Goal: Task Accomplishment & Management: Manage account settings

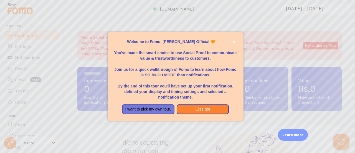
click at [231, 43] on p "Welcome to Fomo, Manto Official 🧡" at bounding box center [175, 42] width 123 height 6
click at [234, 41] on icon "close," at bounding box center [233, 41] width 3 height 3
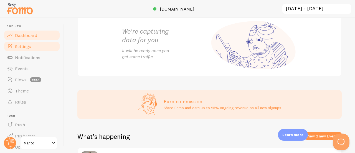
click at [31, 47] on link "Settings" at bounding box center [31, 46] width 57 height 11
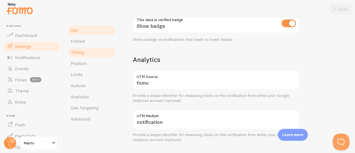
scroll to position [184, 0]
click at [90, 47] on link "Timing" at bounding box center [91, 52] width 49 height 11
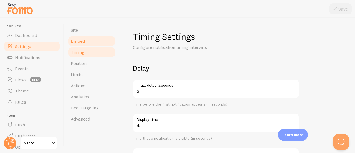
click at [89, 38] on link "Embed" at bounding box center [91, 40] width 49 height 11
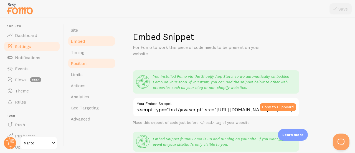
scroll to position [9, 0]
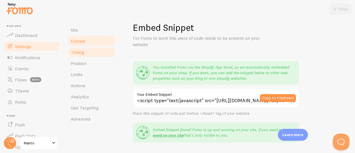
click at [93, 56] on link "Timing" at bounding box center [91, 52] width 49 height 11
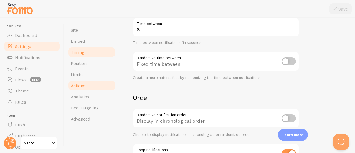
scroll to position [130, 0]
click at [88, 81] on link "Actions" at bounding box center [91, 85] width 49 height 11
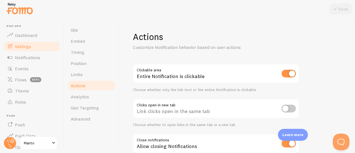
scroll to position [40, 0]
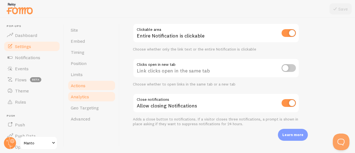
click at [93, 91] on link "Analytics" at bounding box center [91, 96] width 49 height 11
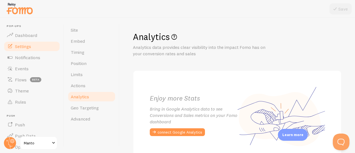
scroll to position [37, 0]
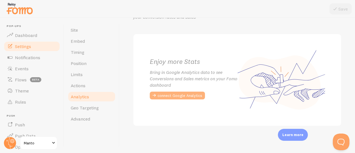
click at [163, 96] on button "connect Google Analytics" at bounding box center [177, 96] width 55 height 8
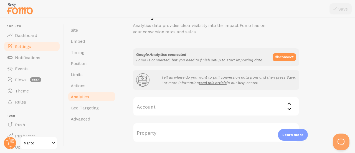
scroll to position [37, 0]
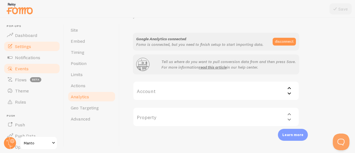
click at [23, 72] on link "Events" at bounding box center [31, 68] width 57 height 11
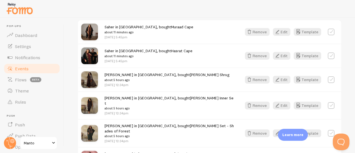
scroll to position [176, 0]
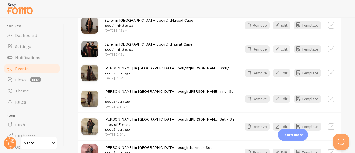
click at [278, 49] on button "Edit" at bounding box center [281, 49] width 17 height 8
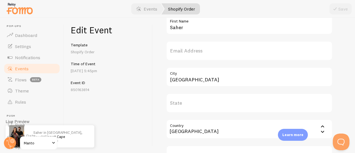
scroll to position [172, 0]
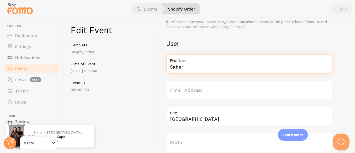
click at [196, 66] on input "Saher" at bounding box center [249, 63] width 166 height 19
type input "Zarish"
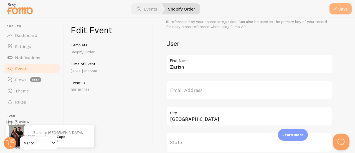
click at [345, 9] on button "Save" at bounding box center [340, 8] width 22 height 11
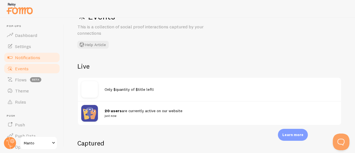
scroll to position [20, 0]
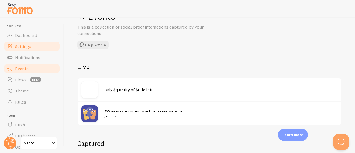
click at [29, 50] on link "Settings" at bounding box center [31, 46] width 57 height 11
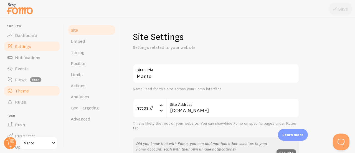
click at [29, 92] on link "Theme" at bounding box center [31, 90] width 57 height 11
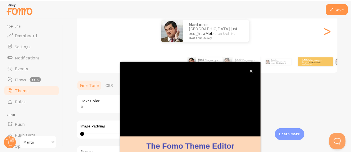
scroll to position [9, 0]
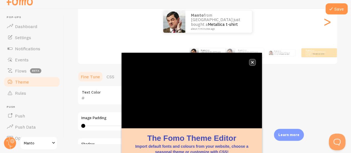
click at [253, 64] on icon "close," at bounding box center [252, 62] width 3 height 3
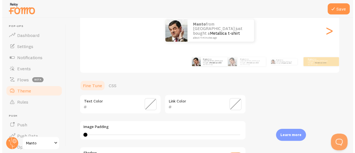
scroll to position [0, 0]
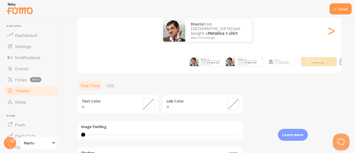
click at [240, 64] on div "Manto from Pakistan just bought a Metallica t-shirt about 4 minutes ago" at bounding box center [250, 61] width 28 height 9
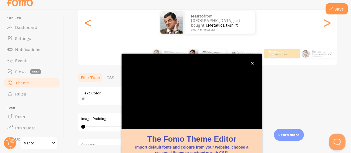
scroll to position [9, 0]
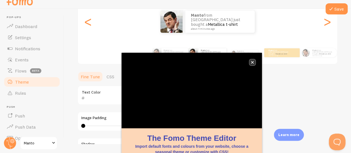
click at [254, 62] on button "close," at bounding box center [252, 62] width 6 height 6
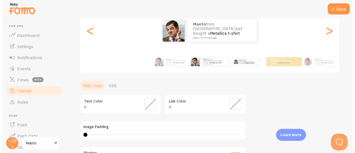
scroll to position [0, 0]
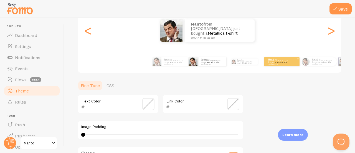
click at [273, 61] on p "Manto from Pakistan just bought a Metallica t-shirt about 4 minutes ago" at bounding box center [279, 61] width 22 height 7
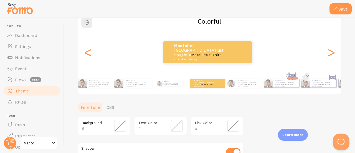
scroll to position [41, 0]
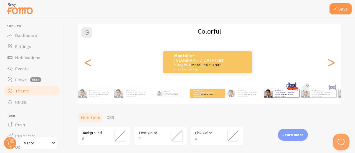
click at [276, 93] on p "Manto from Pakistan just bought a Metallica t-shirt about 4 minutes ago" at bounding box center [286, 93] width 22 height 7
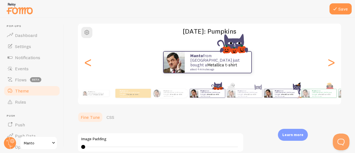
click at [275, 95] on small "about 4 minutes ago" at bounding box center [286, 95] width 22 height 1
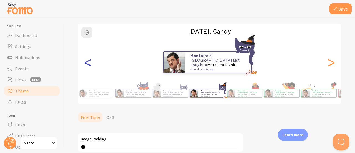
click at [88, 65] on div "<" at bounding box center [88, 62] width 7 height 40
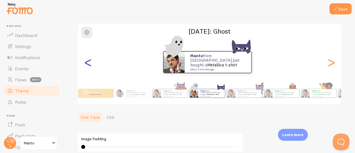
click at [89, 65] on div "<" at bounding box center [88, 62] width 7 height 40
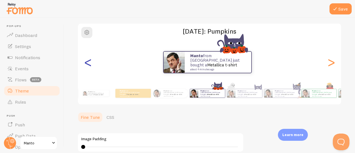
click at [89, 65] on div "<" at bounding box center [88, 62] width 7 height 40
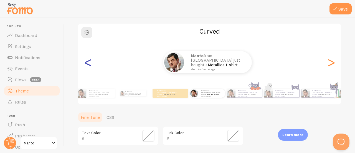
click at [89, 65] on div "<" at bounding box center [88, 62] width 7 height 40
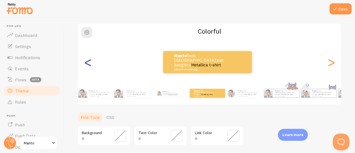
click at [89, 65] on div "<" at bounding box center [88, 62] width 7 height 40
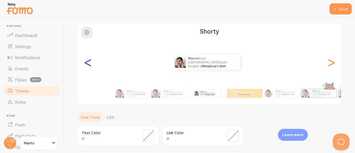
click at [89, 65] on div "<" at bounding box center [88, 62] width 7 height 40
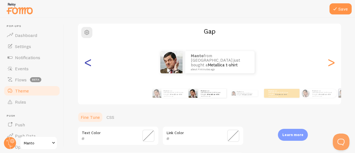
click at [89, 65] on div "<" at bounding box center [88, 62] width 7 height 40
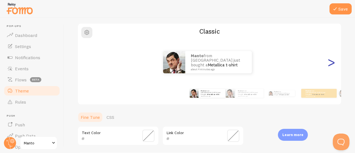
click at [330, 64] on div ">" at bounding box center [331, 62] width 7 height 40
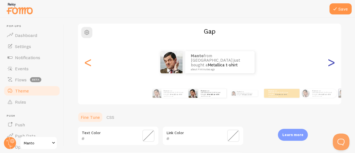
click at [330, 64] on div ">" at bounding box center [331, 62] width 7 height 40
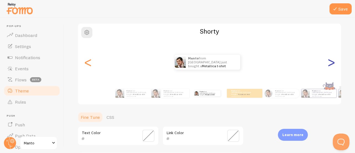
click at [330, 64] on div ">" at bounding box center [331, 62] width 7 height 40
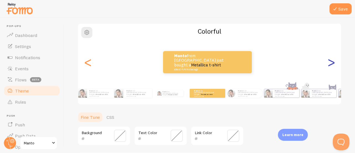
click at [330, 64] on div ">" at bounding box center [331, 62] width 7 height 40
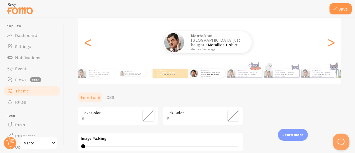
scroll to position [61, 0]
type input "7"
drag, startPoint x: 85, startPoint y: 146, endPoint x: 94, endPoint y: 145, distance: 9.2
click at [94, 145] on div at bounding box center [94, 146] width 4 height 4
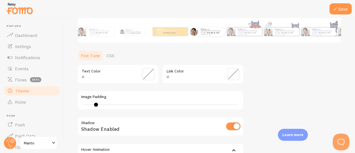
scroll to position [168, 0]
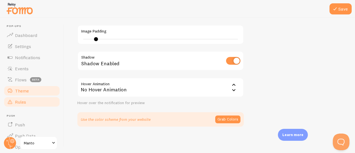
click at [18, 101] on span "Rules" at bounding box center [20, 102] width 11 height 6
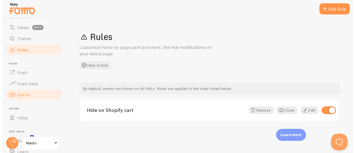
scroll to position [87, 0]
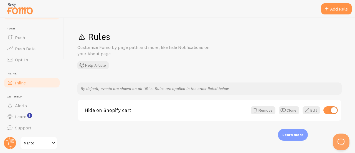
click at [31, 84] on link "Inline" at bounding box center [31, 82] width 57 height 11
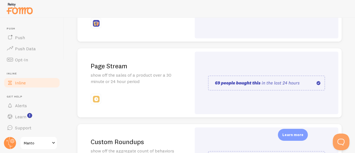
scroll to position [116, 0]
click at [245, 84] on img at bounding box center [266, 82] width 117 height 15
click at [131, 81] on p "show off the sales of a product over a 30 minute or 24 hour period" at bounding box center [134, 78] width 87 height 13
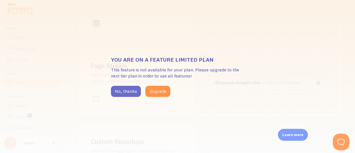
click at [130, 89] on button "No, thanks" at bounding box center [126, 91] width 30 height 11
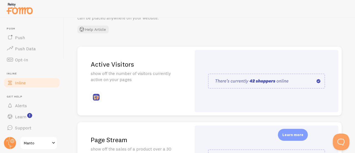
scroll to position [42, 0]
click at [151, 75] on p "show off the number of visitors currently active on your pages" at bounding box center [134, 76] width 87 height 13
click at [230, 81] on img at bounding box center [266, 81] width 117 height 15
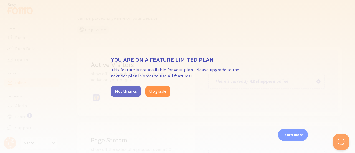
click at [132, 87] on button "No, thanks" at bounding box center [126, 91] width 30 height 11
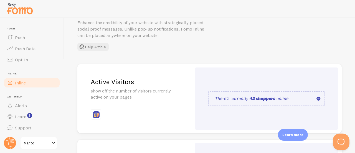
scroll to position [28, 0]
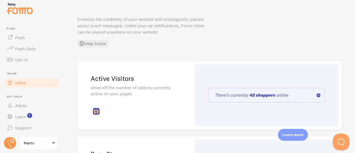
click at [40, 141] on span "Manto" at bounding box center [37, 142] width 26 height 7
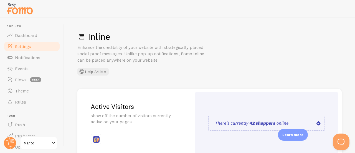
click at [26, 44] on span "Settings" at bounding box center [23, 47] width 16 height 6
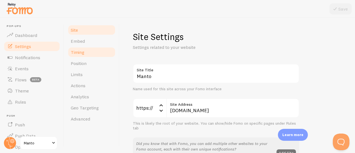
click at [78, 48] on link "Timing" at bounding box center [91, 52] width 49 height 11
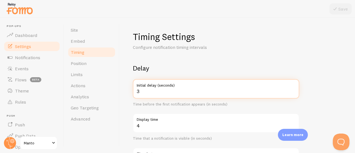
click at [150, 90] on input "3" at bounding box center [216, 88] width 166 height 19
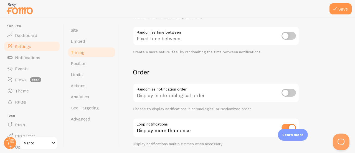
scroll to position [166, 0]
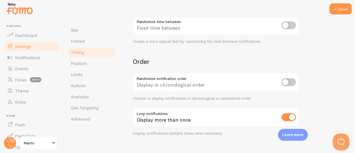
type input "5"
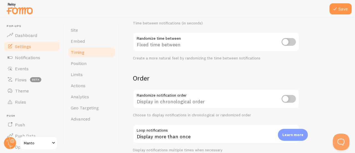
scroll to position [149, 0]
click at [287, 41] on input "checkbox" at bounding box center [288, 43] width 14 height 8
checkbox input "true"
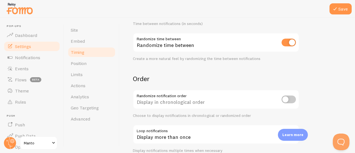
scroll to position [175, 0]
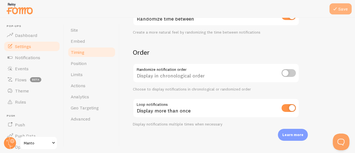
click at [336, 12] on button "Save" at bounding box center [340, 8] width 22 height 11
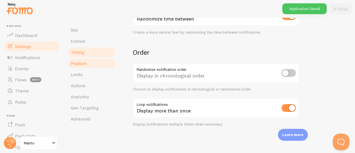
click at [78, 67] on link "Position" at bounding box center [91, 63] width 49 height 11
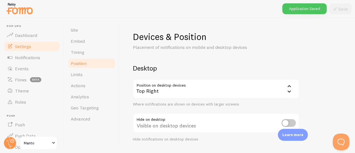
scroll to position [28, 0]
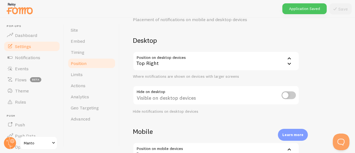
click at [186, 68] on div "Top Right" at bounding box center [216, 60] width 166 height 19
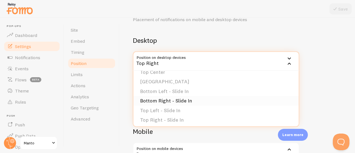
scroll to position [46, 0]
click at [202, 91] on li "Bottom Left - Slide In" at bounding box center [215, 91] width 165 height 10
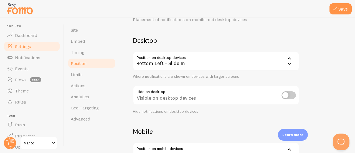
click at [247, 64] on div "Bottom Left - Slide In" at bounding box center [216, 60] width 166 height 19
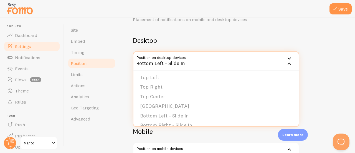
scroll to position [20, 0]
click at [207, 42] on h2 "Desktop" at bounding box center [216, 40] width 166 height 9
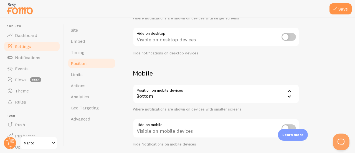
scroll to position [89, 0]
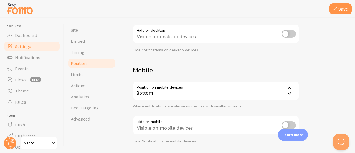
click at [225, 93] on div "Bottom" at bounding box center [216, 90] width 166 height 19
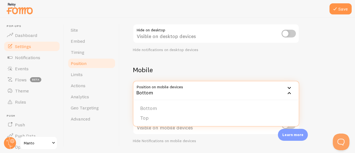
click at [224, 68] on h2 "Mobile" at bounding box center [216, 69] width 166 height 9
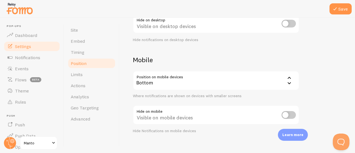
scroll to position [106, 0]
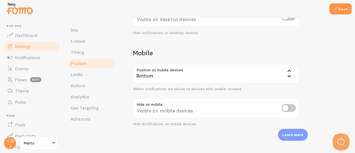
click at [283, 106] on input "checkbox" at bounding box center [288, 108] width 14 height 8
click at [284, 107] on input "checkbox" at bounding box center [288, 108] width 14 height 8
checkbox input "false"
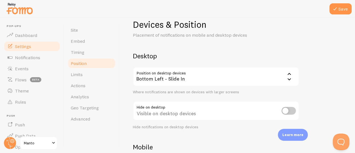
scroll to position [7, 0]
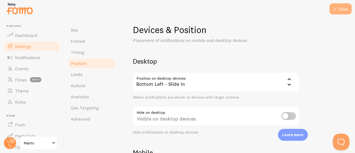
click at [331, 7] on button "Save" at bounding box center [340, 8] width 22 height 11
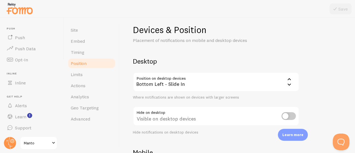
scroll to position [0, 0]
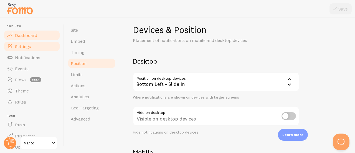
click at [35, 34] on span "Dashboard" at bounding box center [26, 35] width 22 height 6
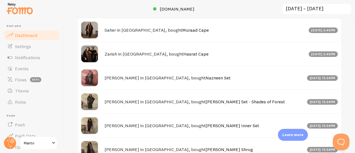
scroll to position [301, 0]
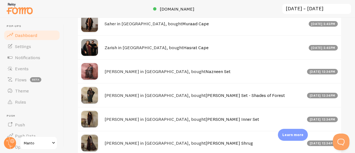
click at [320, 4] on button "View 2 new Events" at bounding box center [323, 0] width 36 height 8
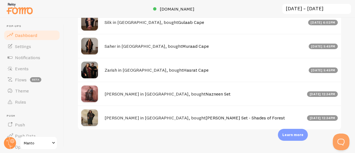
scroll to position [328, 0]
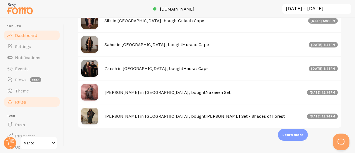
click at [22, 103] on span "Rules" at bounding box center [20, 102] width 11 height 6
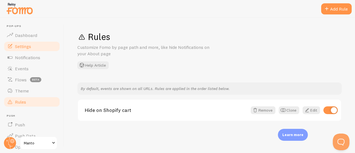
click at [28, 49] on span "Settings" at bounding box center [23, 47] width 16 height 6
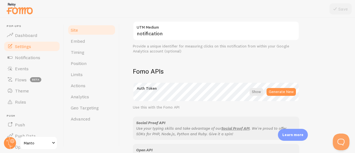
scroll to position [279, 0]
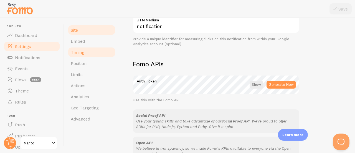
click at [80, 53] on span "Timing" at bounding box center [78, 52] width 14 height 6
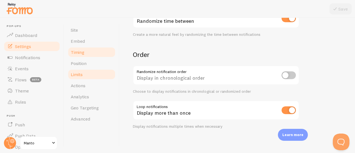
scroll to position [172, 0]
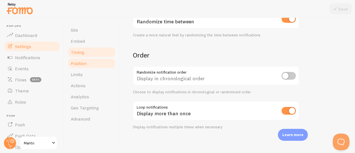
click at [79, 67] on link "Position" at bounding box center [91, 63] width 49 height 11
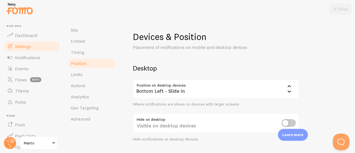
scroll to position [8, 0]
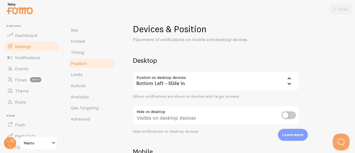
click at [160, 80] on div "Bottom Left - Slide In" at bounding box center [216, 80] width 166 height 19
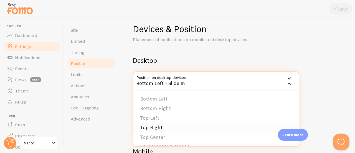
scroll to position [47, 0]
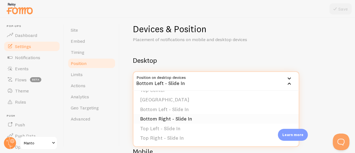
click at [177, 119] on li "Bottom Right - Slide In" at bounding box center [215, 119] width 165 height 10
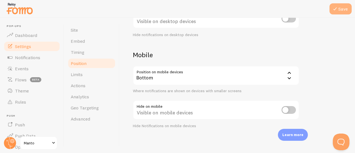
scroll to position [106, 0]
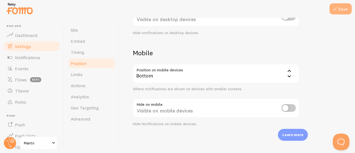
click at [337, 9] on icon at bounding box center [335, 9] width 7 height 7
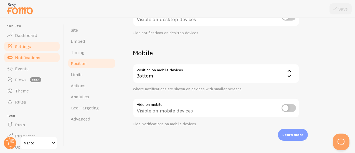
click at [35, 55] on span "Notifications" at bounding box center [27, 58] width 25 height 6
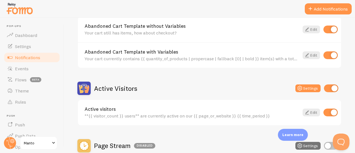
scroll to position [78, 0]
click at [310, 54] on link "Edit" at bounding box center [311, 55] width 17 height 8
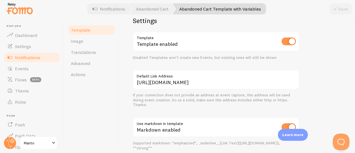
scroll to position [210, 0]
click at [87, 27] on link "Template" at bounding box center [91, 29] width 49 height 11
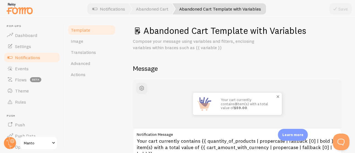
scroll to position [0, 0]
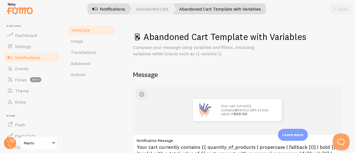
click at [108, 6] on link "Notifications" at bounding box center [109, 8] width 46 height 11
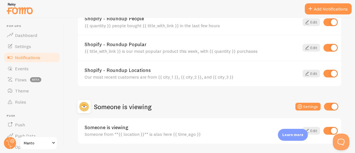
scroll to position [351, 0]
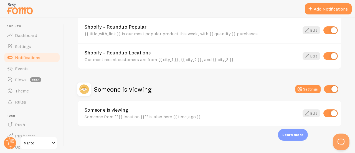
click at [323, 112] on input "checkbox" at bounding box center [330, 113] width 14 height 8
checkbox input "false"
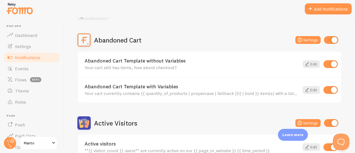
scroll to position [0, 0]
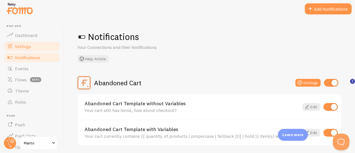
click at [38, 44] on link "Settings" at bounding box center [31, 46] width 57 height 11
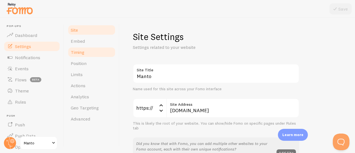
click at [86, 53] on link "Timing" at bounding box center [91, 52] width 49 height 11
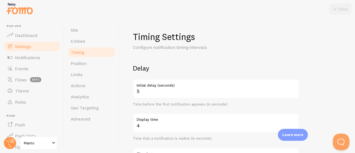
click at [162, 100] on div "5 Initial delay (seconds) Time before the first notification appears (in second…" at bounding box center [216, 93] width 166 height 28
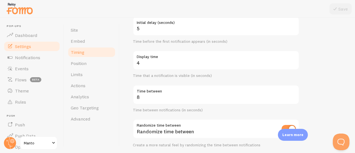
scroll to position [63, 0]
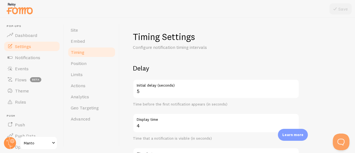
scroll to position [63, 0]
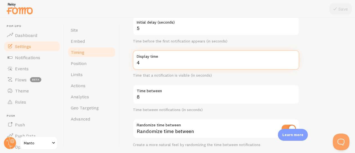
click at [149, 62] on input "4" at bounding box center [216, 59] width 166 height 19
type input "10"
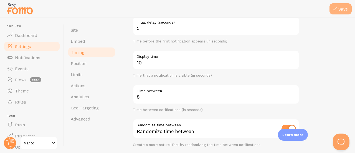
click at [342, 7] on button "Save" at bounding box center [340, 8] width 22 height 11
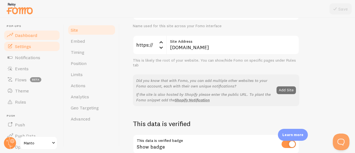
click at [31, 37] on span "Dashboard" at bounding box center [26, 35] width 22 height 6
